Goal: Transaction & Acquisition: Purchase product/service

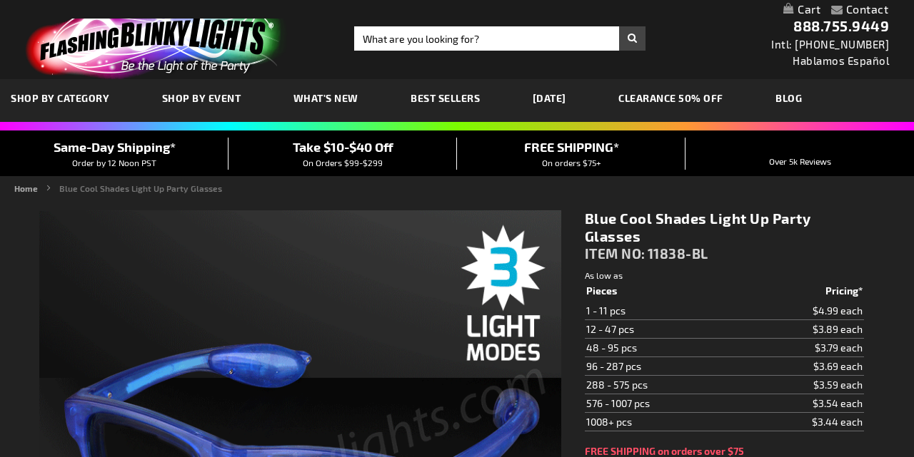
type input "5629"
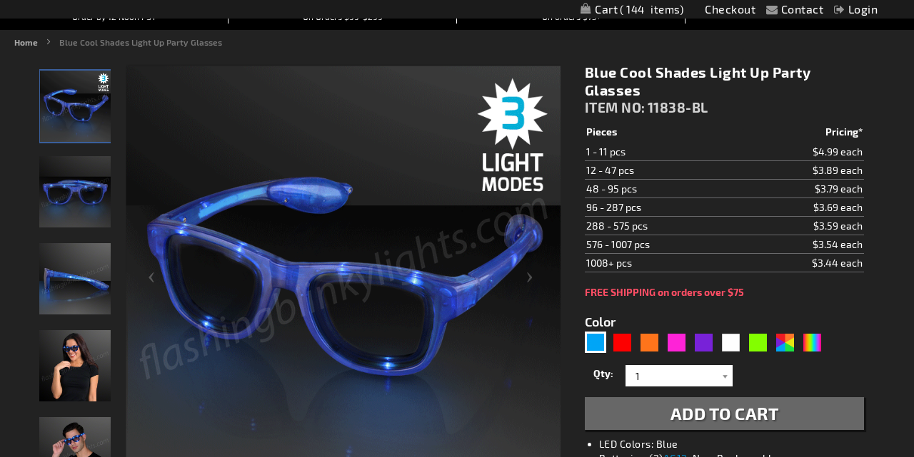
scroll to position [160, 0]
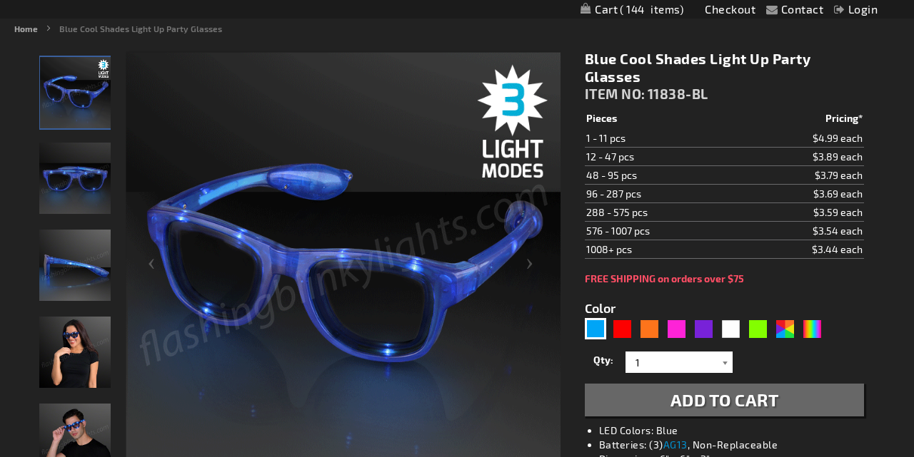
click at [724, 364] on div at bounding box center [725, 362] width 14 height 21
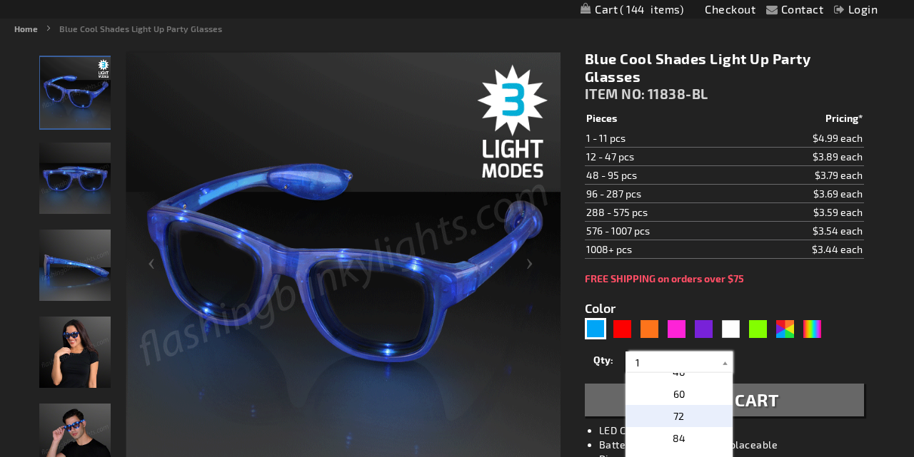
scroll to position [318, 0]
click at [685, 420] on p "72" at bounding box center [678, 421] width 107 height 22
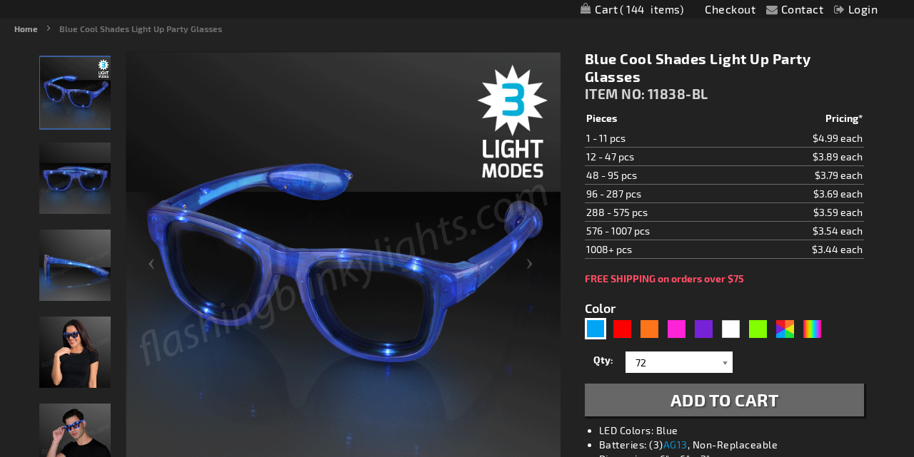
click at [721, 360] on div at bounding box center [725, 362] width 14 height 21
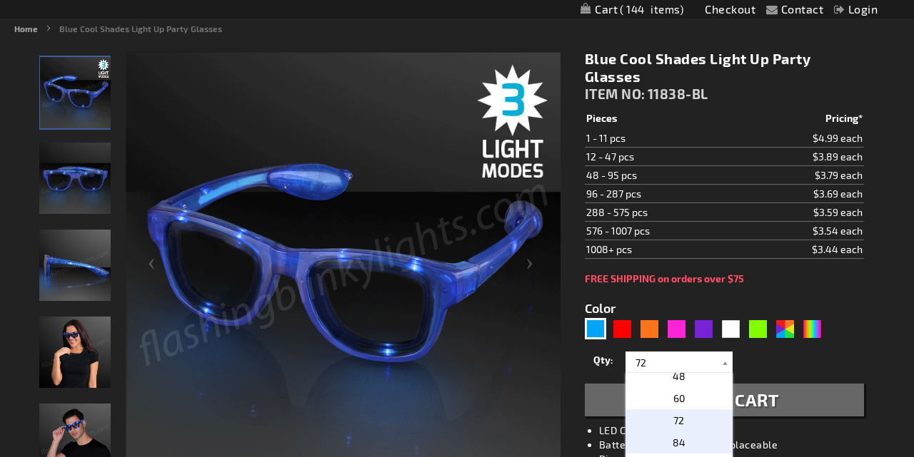
click at [697, 450] on p "84" at bounding box center [678, 443] width 107 height 22
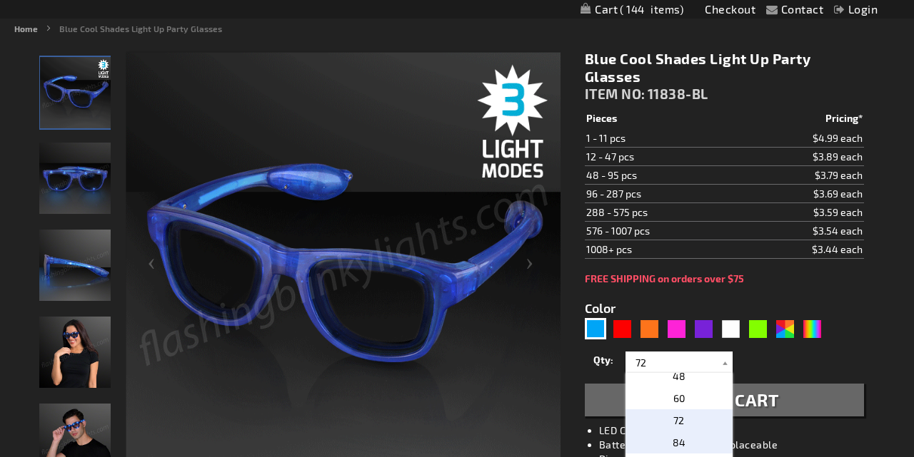
type input "84"
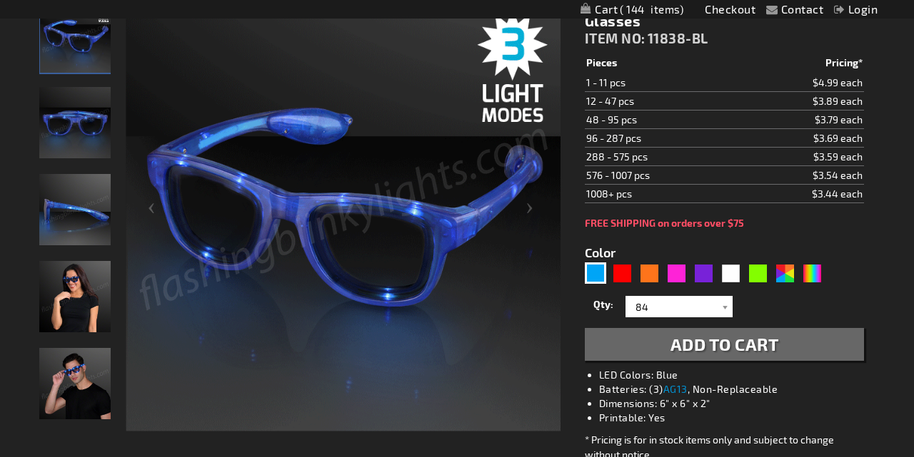
scroll to position [216, 0]
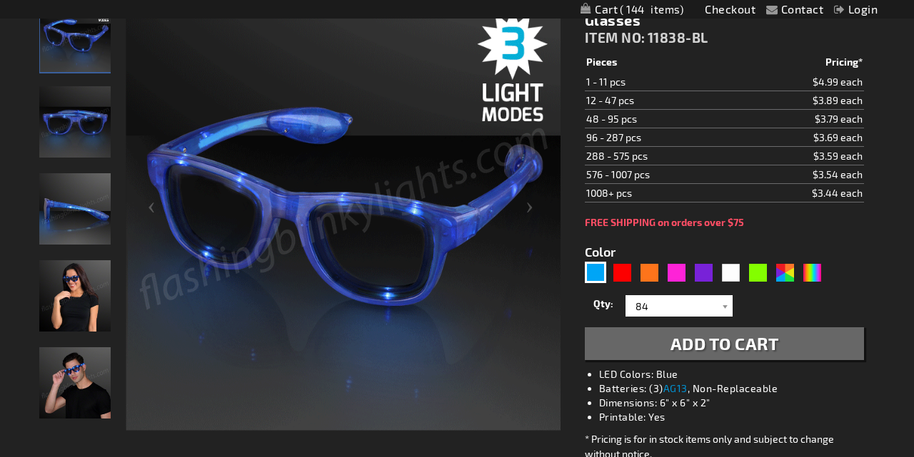
click at [716, 350] on span "Add to Cart" at bounding box center [724, 343] width 108 height 21
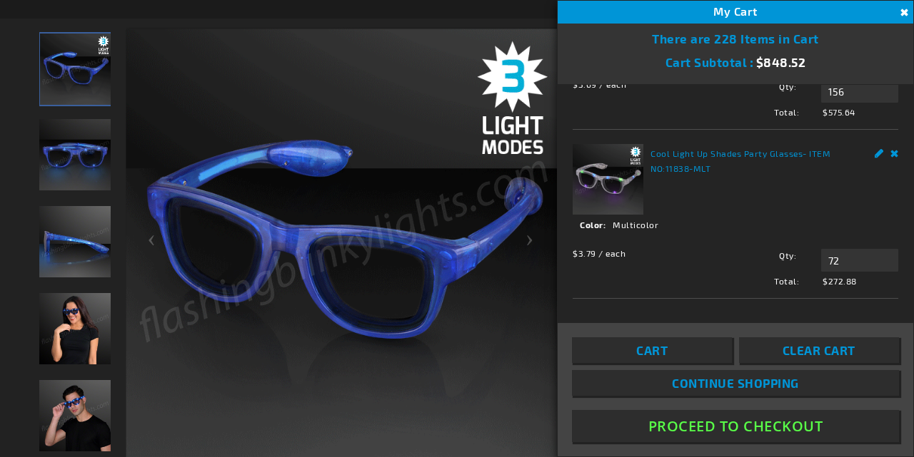
scroll to position [92, 0]
drag, startPoint x: 846, startPoint y: 129, endPoint x: 824, endPoint y: 130, distance: 22.1
click at [824, 101] on input "156" at bounding box center [859, 90] width 77 height 23
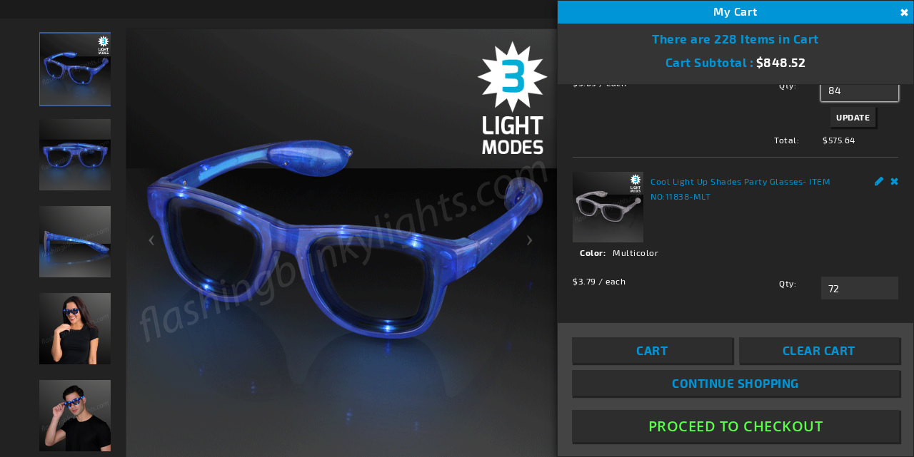
type input "84"
click at [853, 127] on button "Update" at bounding box center [852, 117] width 45 height 20
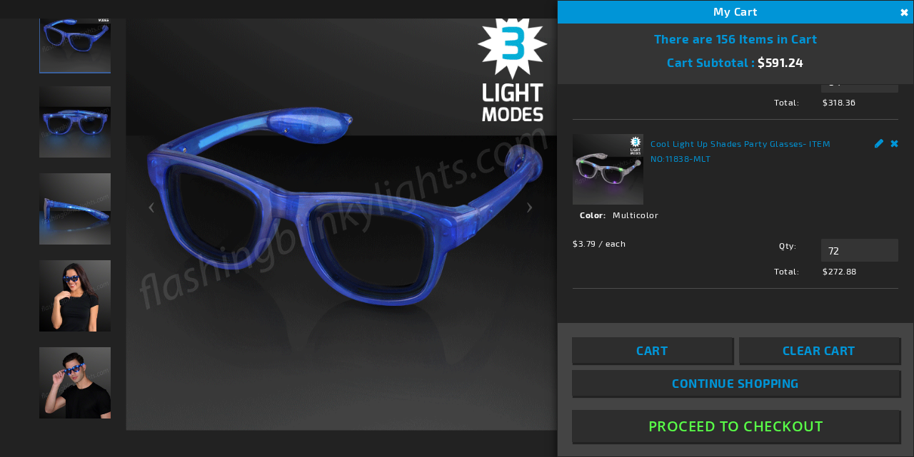
scroll to position [121, 0]
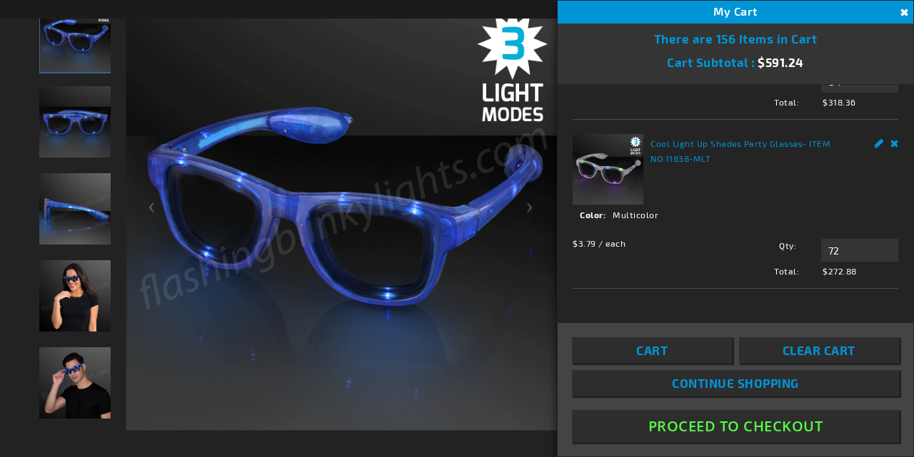
click at [891, 149] on link "Remove" at bounding box center [894, 141] width 9 height 15
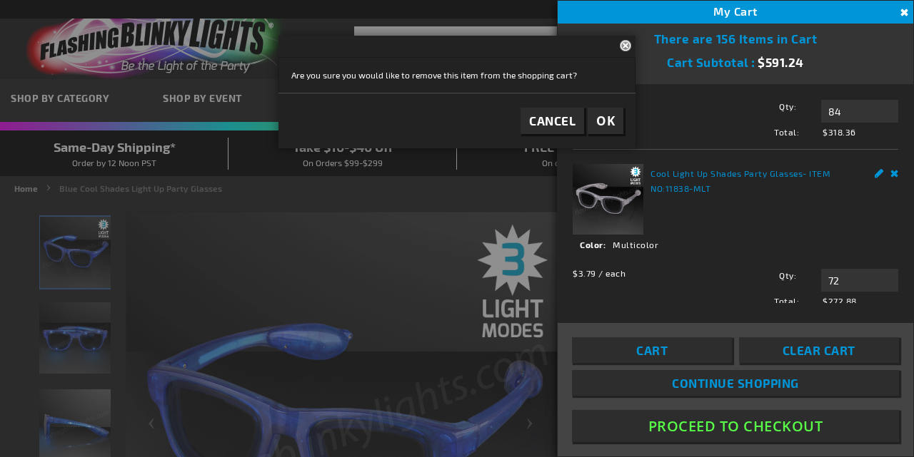
scroll to position [74, 0]
click at [893, 176] on link "Remove" at bounding box center [894, 168] width 9 height 15
click at [604, 117] on span "OK" at bounding box center [605, 121] width 19 height 16
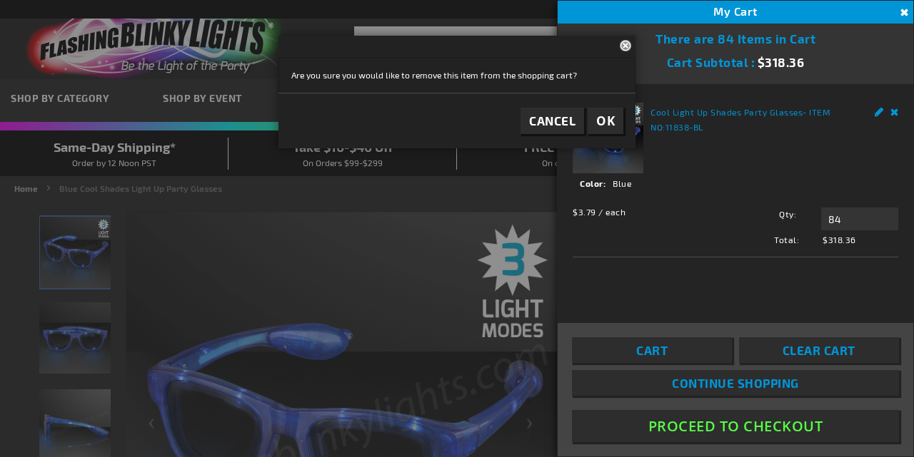
scroll to position [0, 0]
click at [728, 425] on button "Proceed To Checkout" at bounding box center [735, 426] width 327 height 32
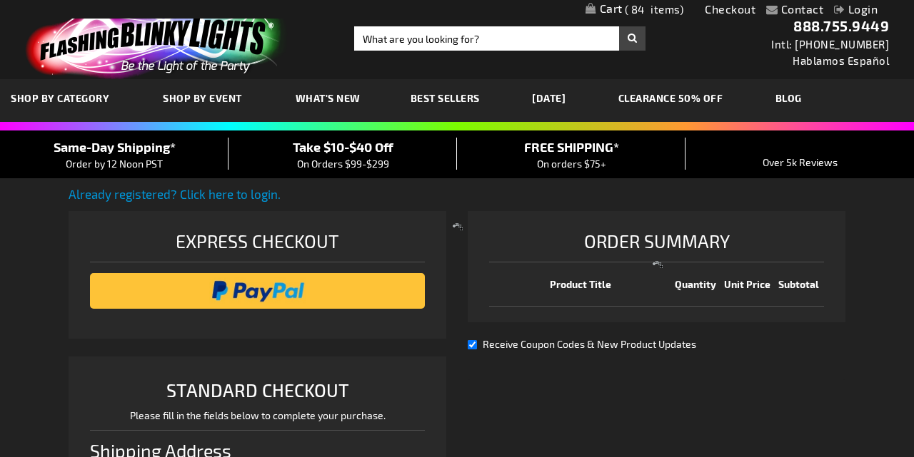
scroll to position [356, 0]
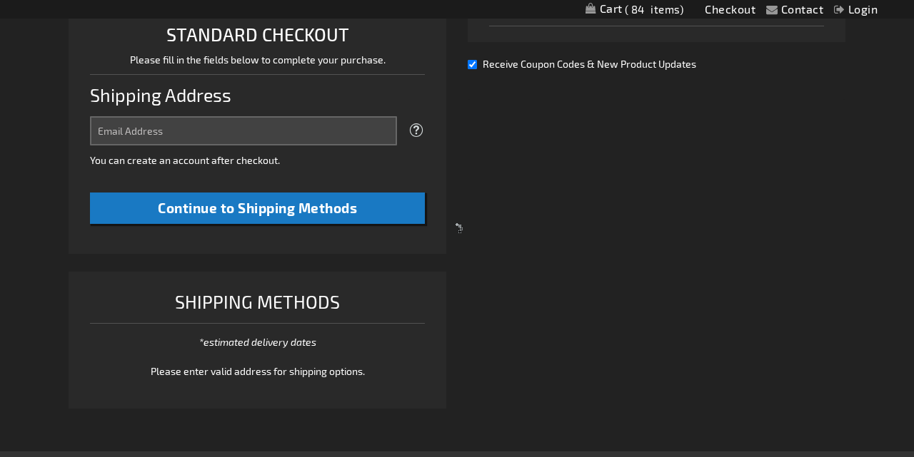
select select "US"
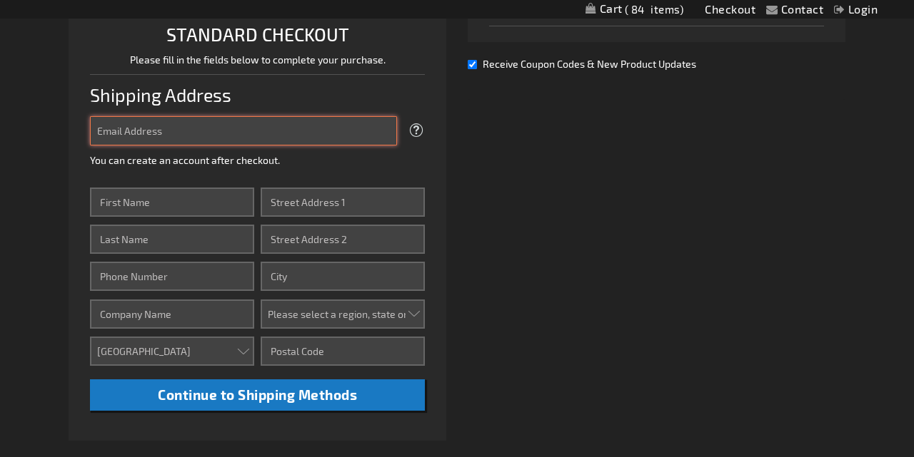
click at [316, 125] on input "Email Address" at bounding box center [243, 130] width 307 height 29
type input "amastergardener@hotmail.com"
drag, startPoint x: 271, startPoint y: 130, endPoint x: 79, endPoint y: 126, distance: 192.0
click at [80, 126] on li "STANDARD CHECKOUT Please fill in the fields below to complete your purchase. Sh…" at bounding box center [258, 221] width 378 height 440
type input "amastergardener@hotmail.com"
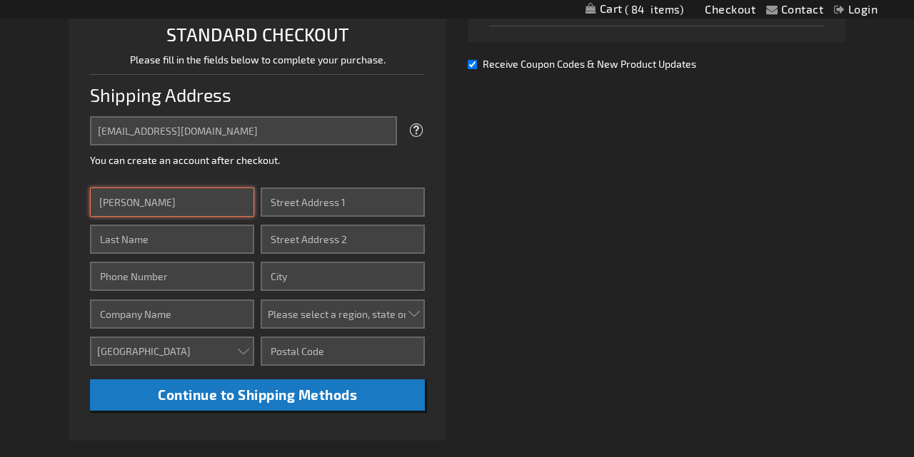
type input "[PERSON_NAME]"
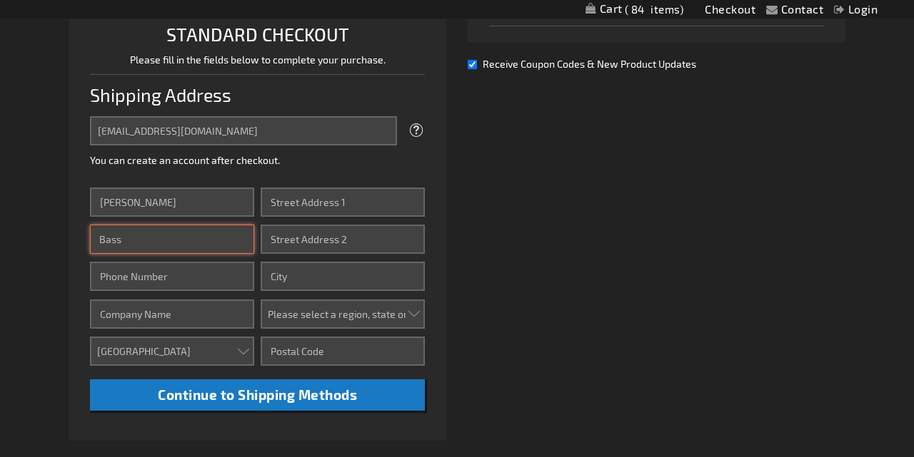
type input "Bass"
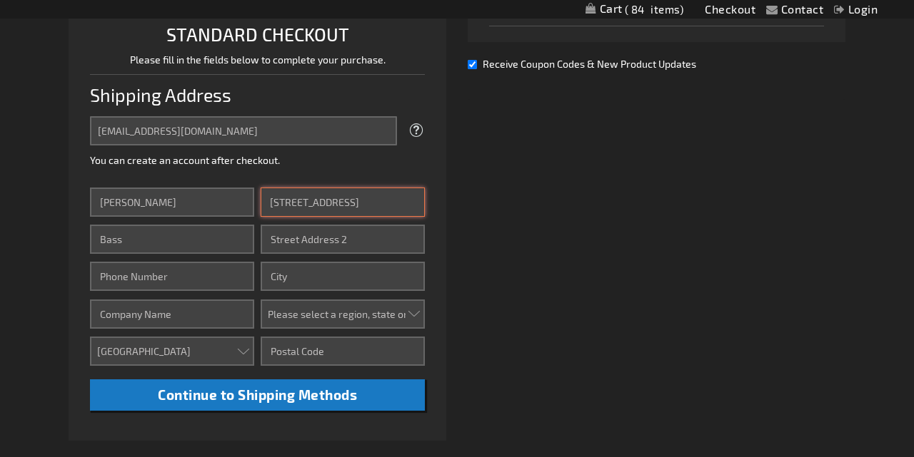
type input "[STREET_ADDRESS]"
click at [515, 220] on div "Already registered? Click here to login. Shipping Review & Payments Estimated T…" at bounding box center [457, 219] width 776 height 781
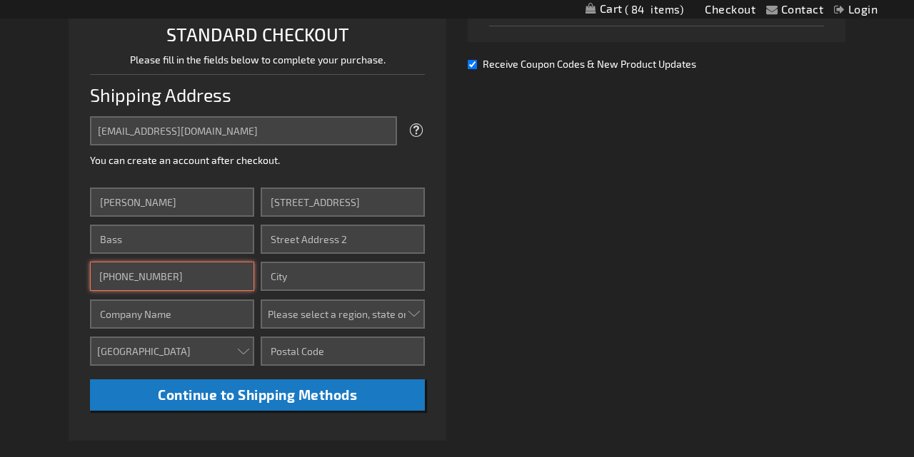
type input "[PHONE_NUMBER]"
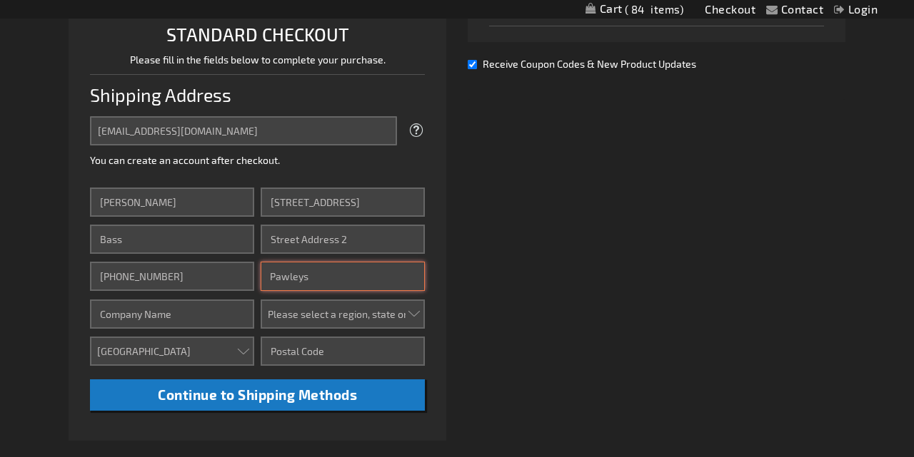
type input "[GEOGRAPHIC_DATA]"
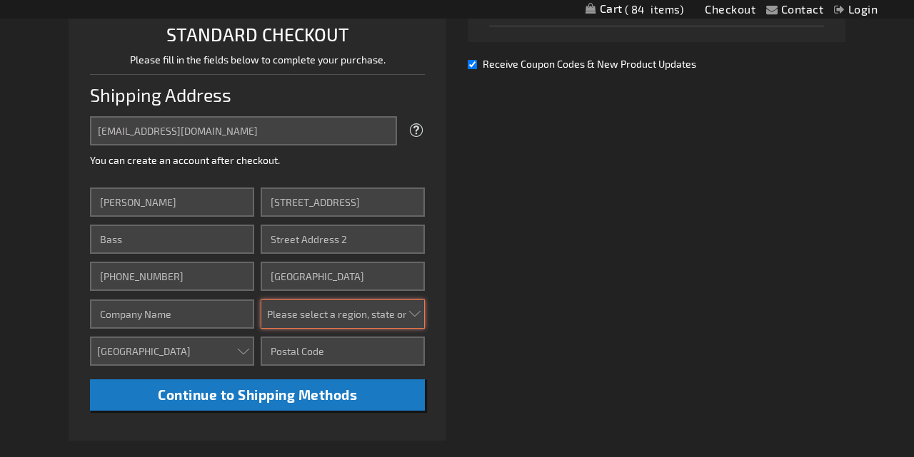
select select "54"
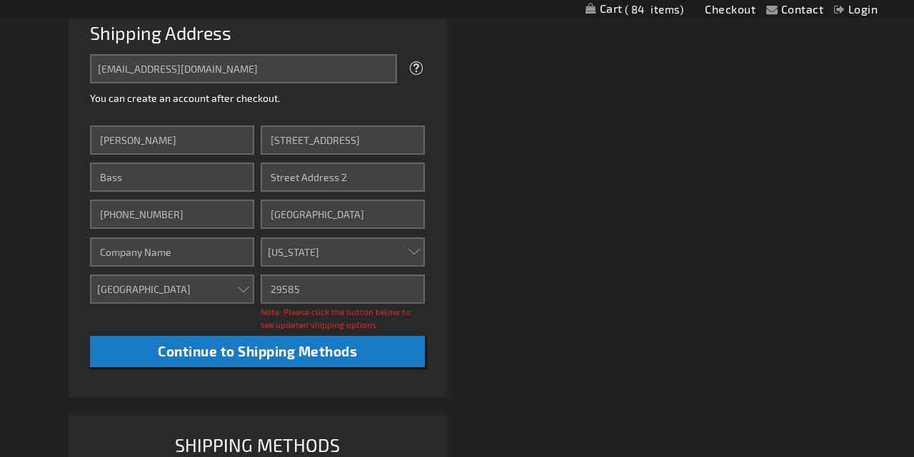
scroll to position [420, 0]
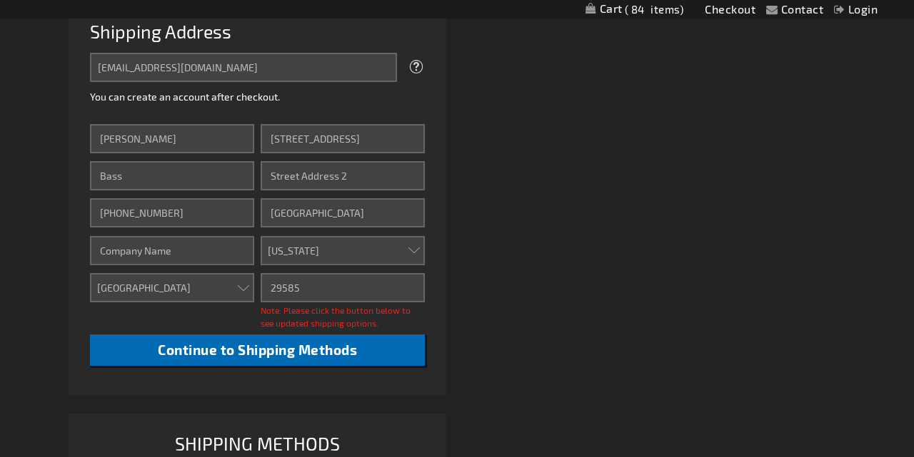
type input "29585"
click at [307, 350] on span "Continue to Shipping Methods" at bounding box center [257, 350] width 199 height 16
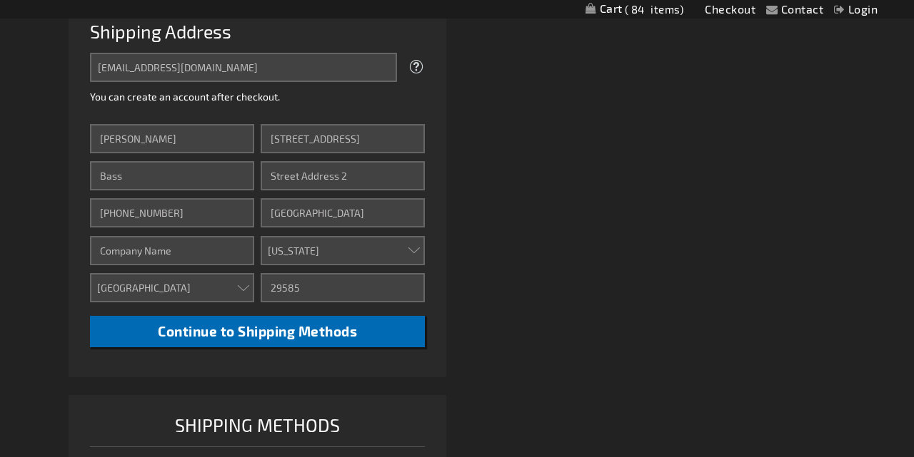
click at [295, 332] on span "Continue to Shipping Methods" at bounding box center [257, 331] width 199 height 16
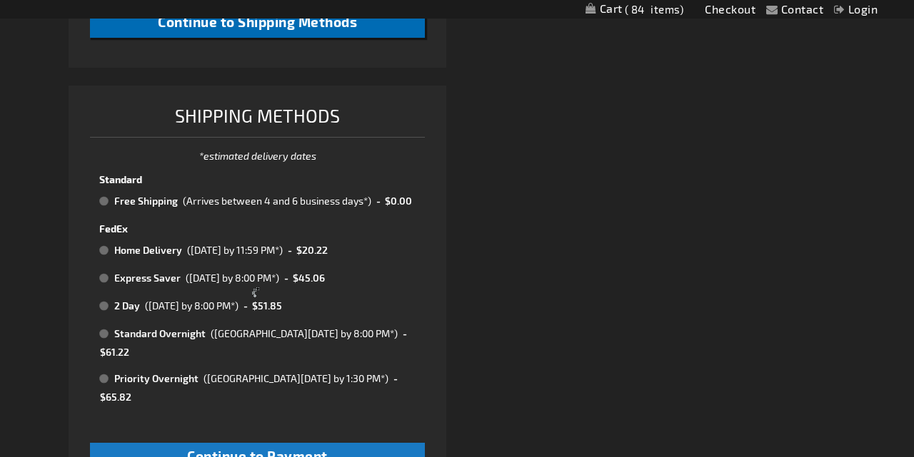
scroll to position [731, 0]
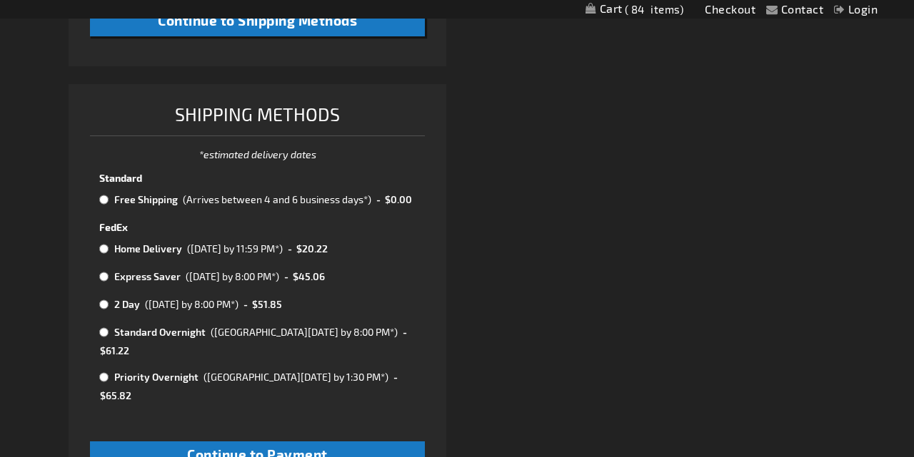
click at [101, 196] on input "radio" at bounding box center [103, 199] width 9 height 11
radio input "true"
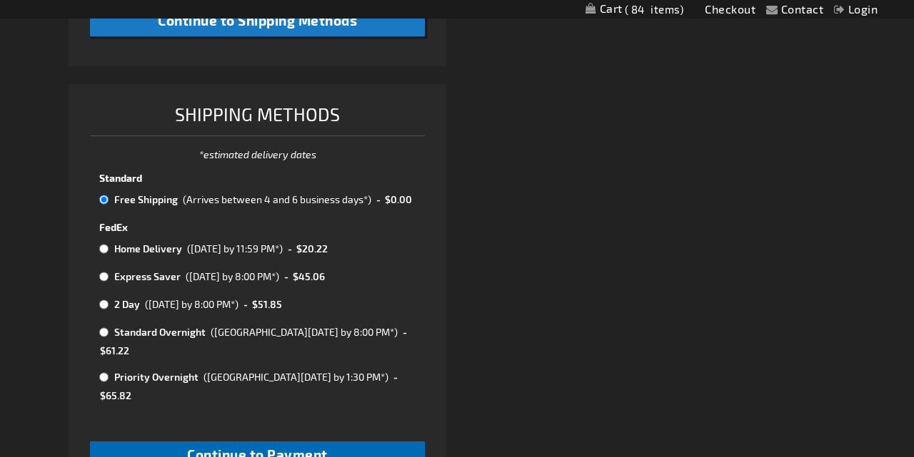
click at [288, 447] on span "Continue to Payment" at bounding box center [257, 455] width 141 height 16
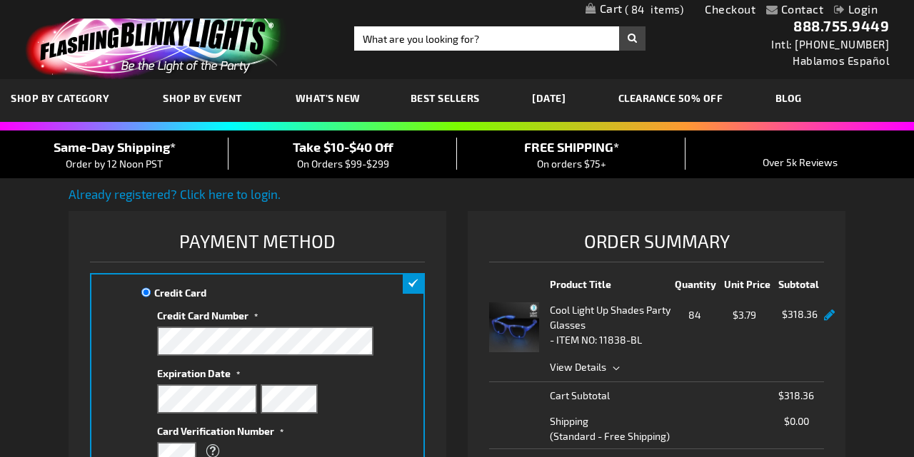
click at [859, 12] on link "Login" at bounding box center [856, 9] width 44 height 14
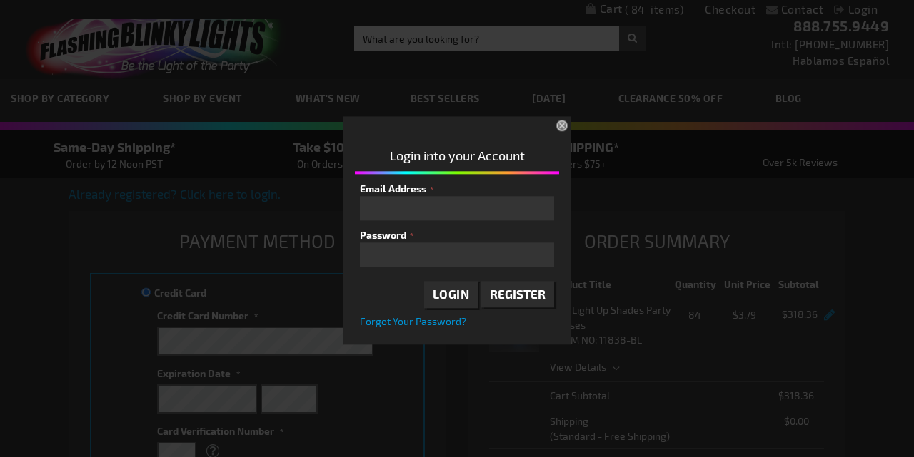
click at [513, 293] on span "Register" at bounding box center [518, 294] width 56 height 14
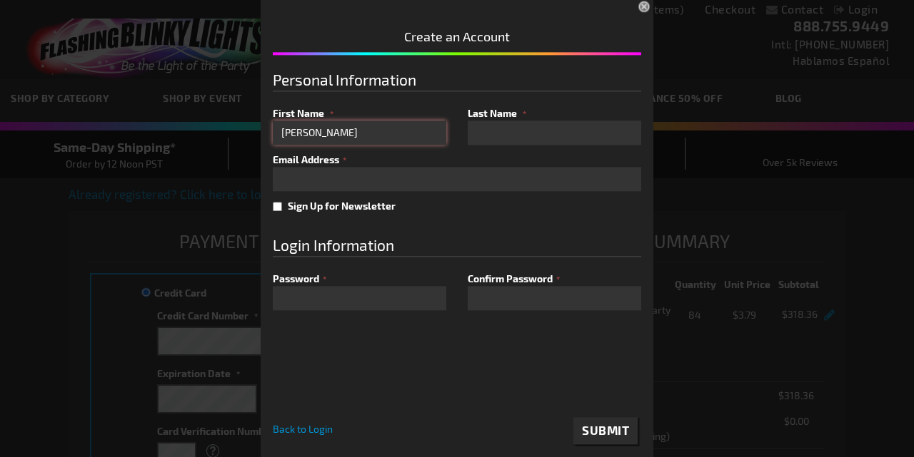
type input "[PERSON_NAME]"
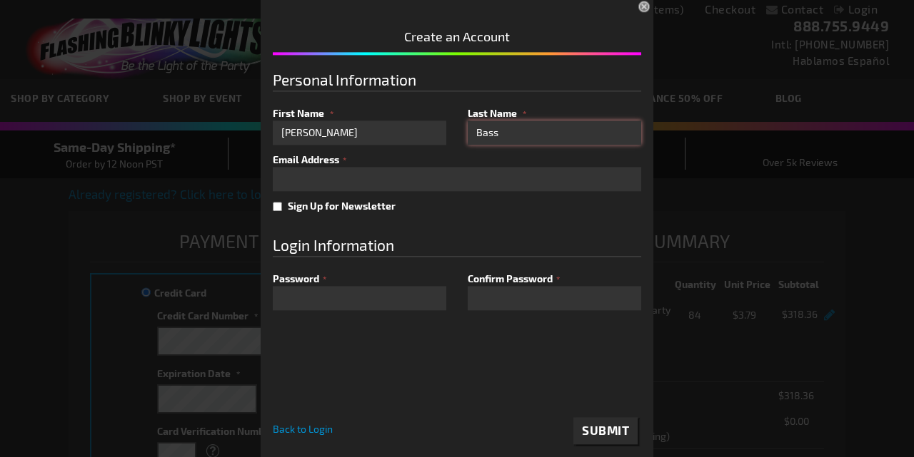
type input "Bass"
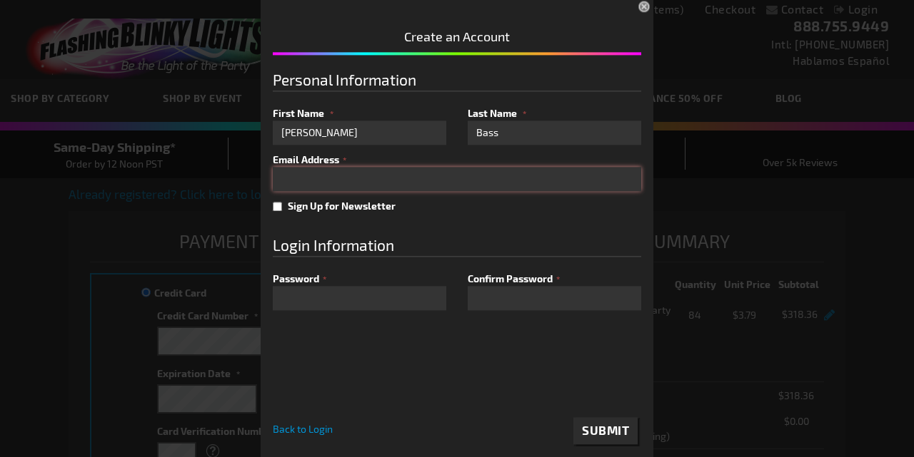
type input "amastergardener@hotmail.com"
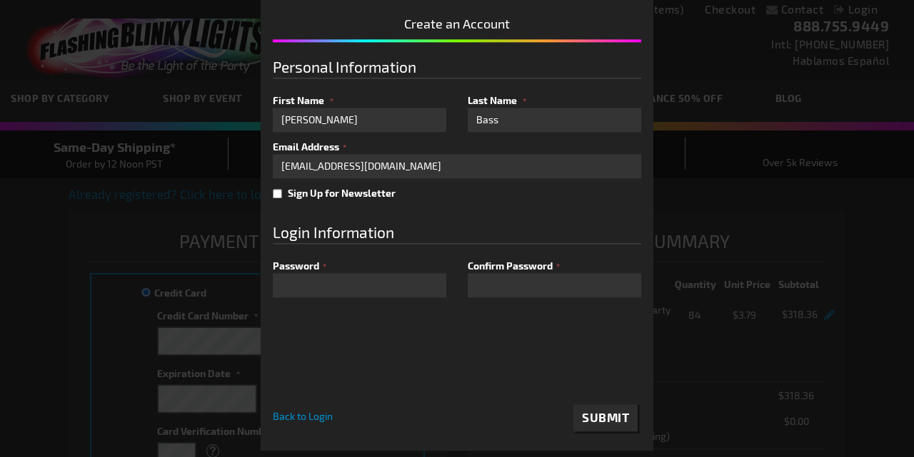
scroll to position [13, 0]
click at [590, 425] on button "Submit" at bounding box center [605, 418] width 64 height 27
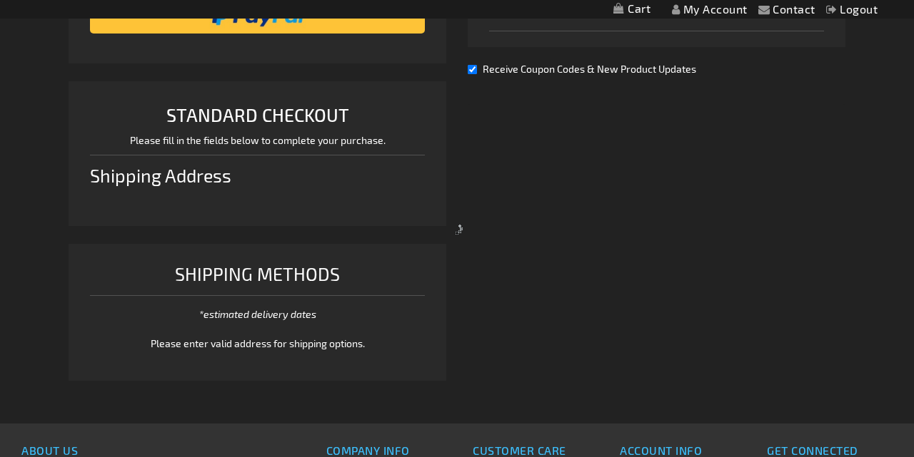
scroll to position [331, 0]
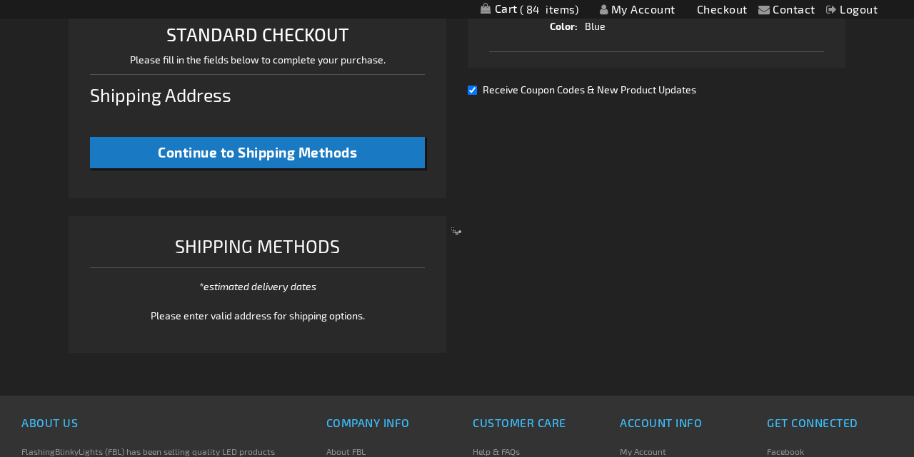
select select "US"
select select "54"
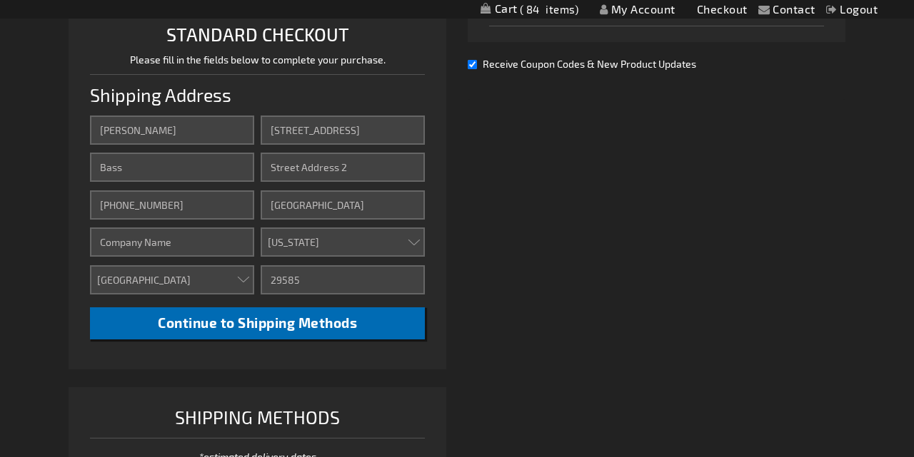
click at [258, 319] on span "Continue to Shipping Methods" at bounding box center [257, 323] width 199 height 16
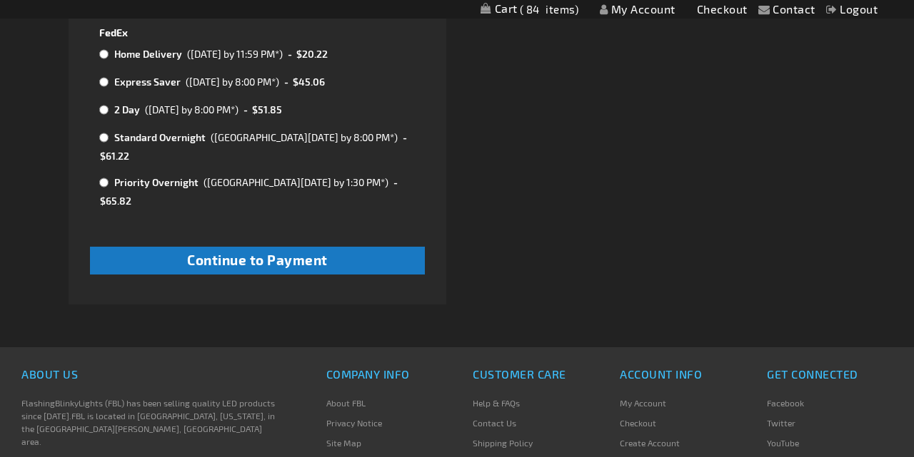
scroll to position [865, 0]
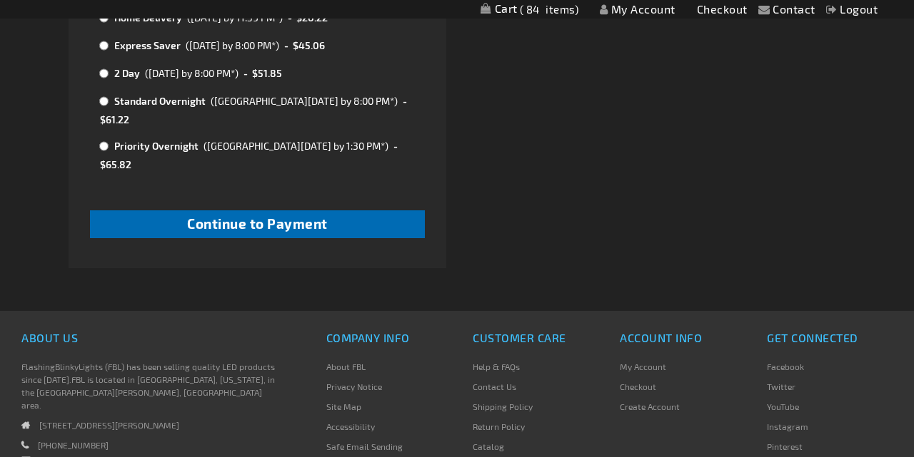
click at [268, 216] on span "Continue to Payment" at bounding box center [257, 224] width 141 height 16
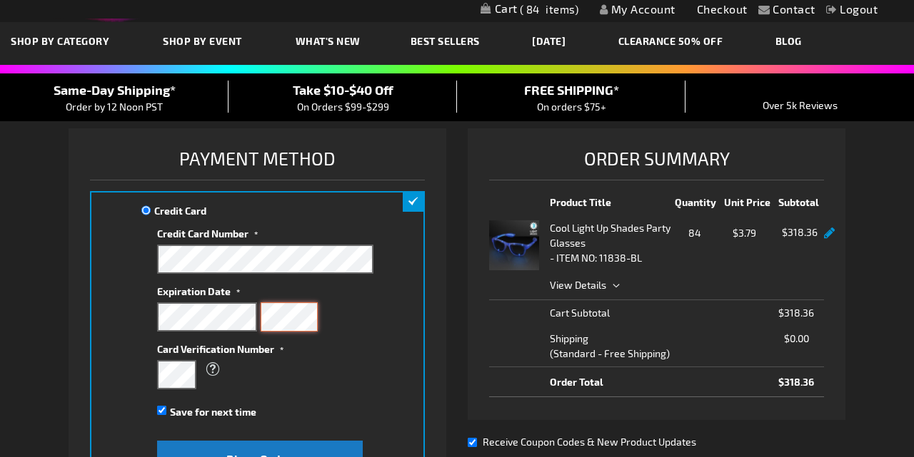
scroll to position [81, 0]
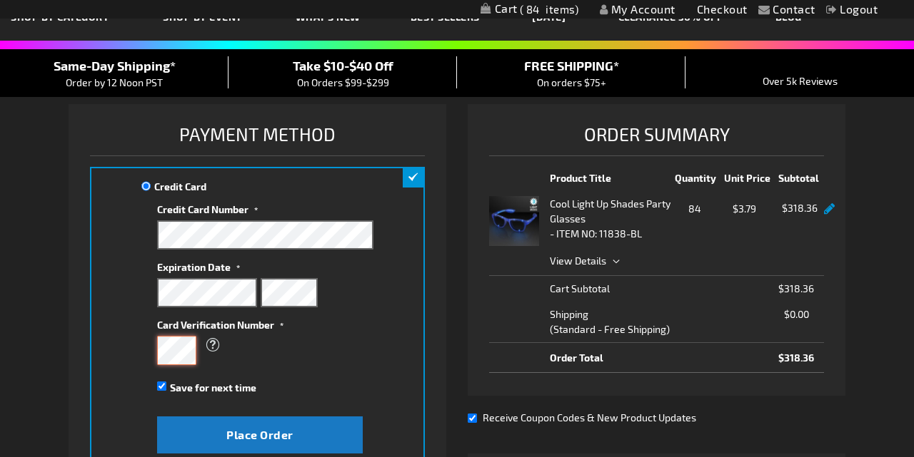
click at [132, 351] on div "Credit Card Credit Card Information" at bounding box center [257, 318] width 335 height 303
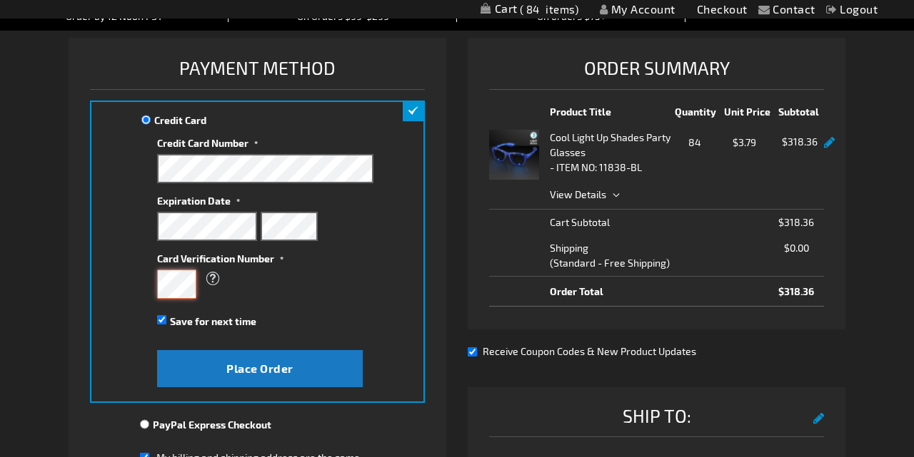
scroll to position [150, 0]
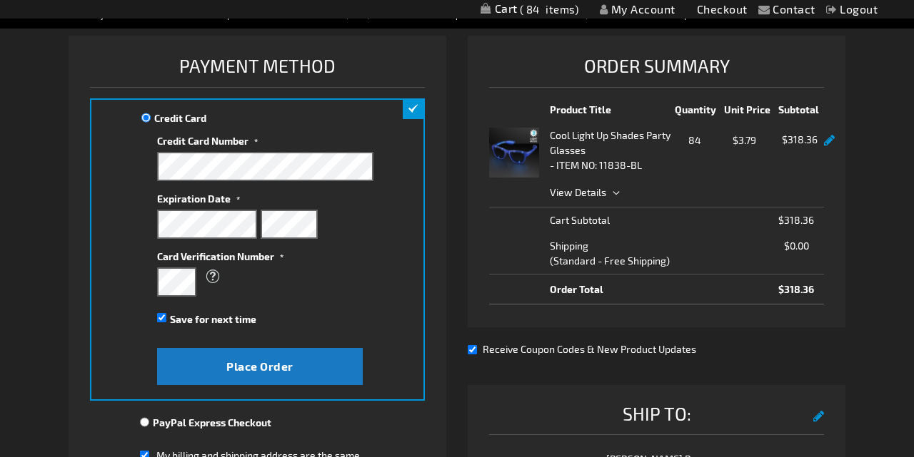
click at [162, 322] on div "Save for next time" at bounding box center [265, 318] width 217 height 16
click at [162, 318] on input "Save for next time" at bounding box center [161, 317] width 9 height 9
checkbox input "false"
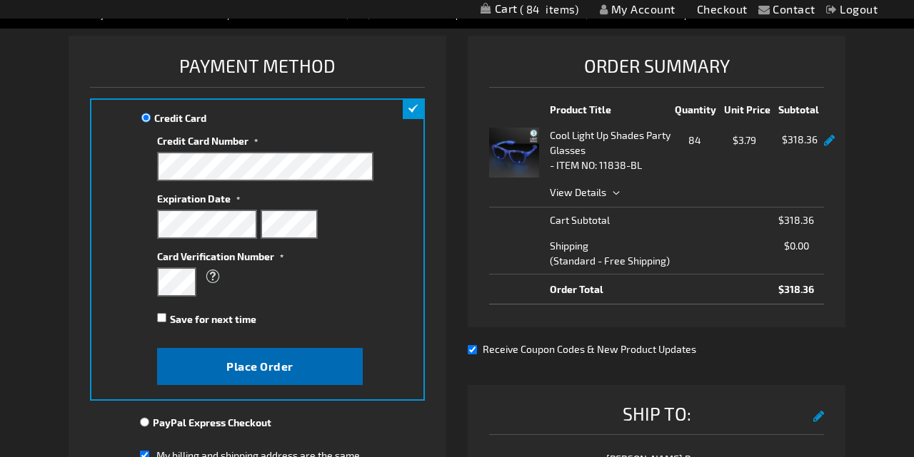
click at [274, 357] on button "Place Order" at bounding box center [260, 366] width 206 height 37
